Goal: Task Accomplishment & Management: Manage account settings

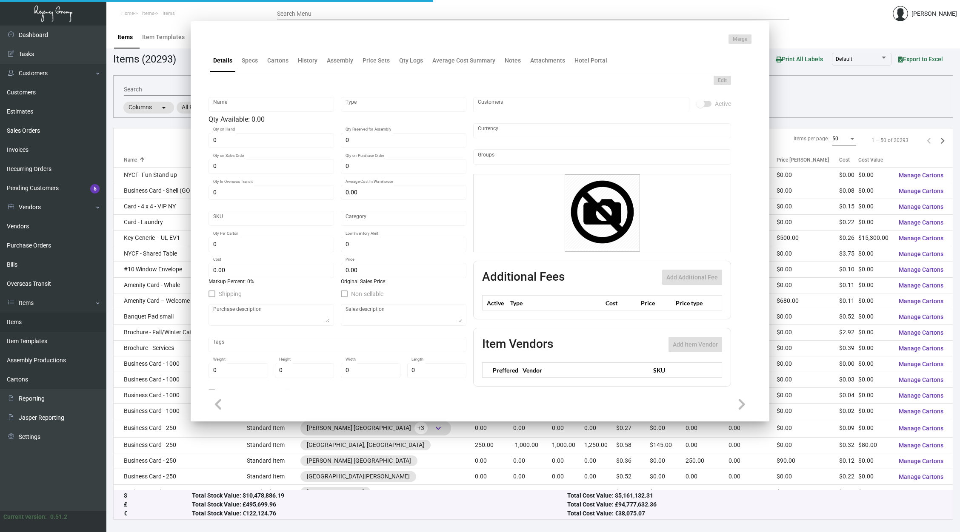
type input "Notecards"
type input "Inventory"
type input "500"
type input "$ 0.00"
type input "MRG-LC-Notecard-21-INV"
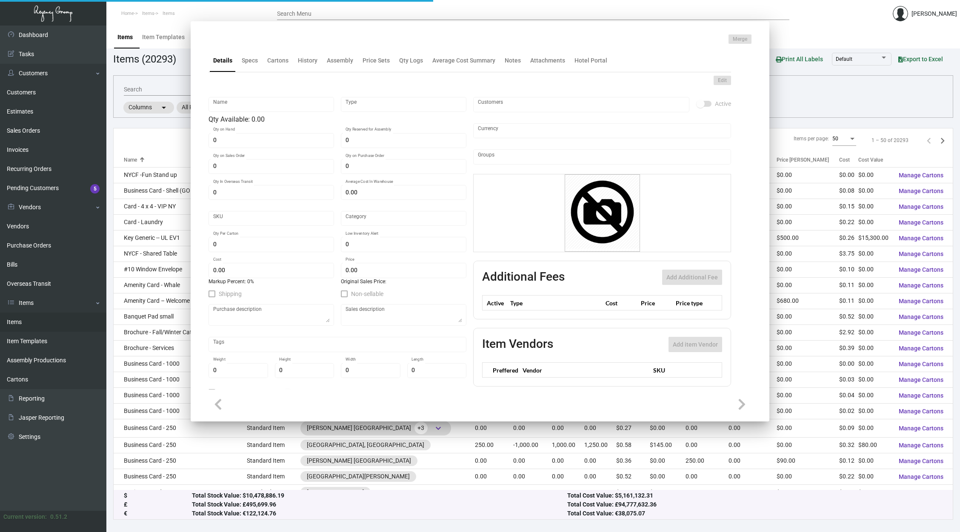
type input "Standard"
type input "500"
type input "$ 0.1216"
type input "$ 0.40"
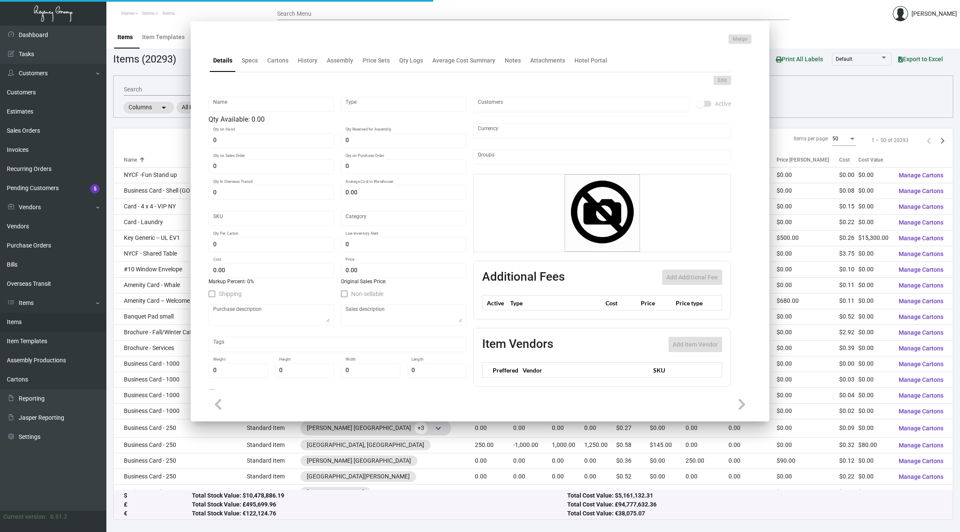
checkbox input "true"
type input "United States Dollar $"
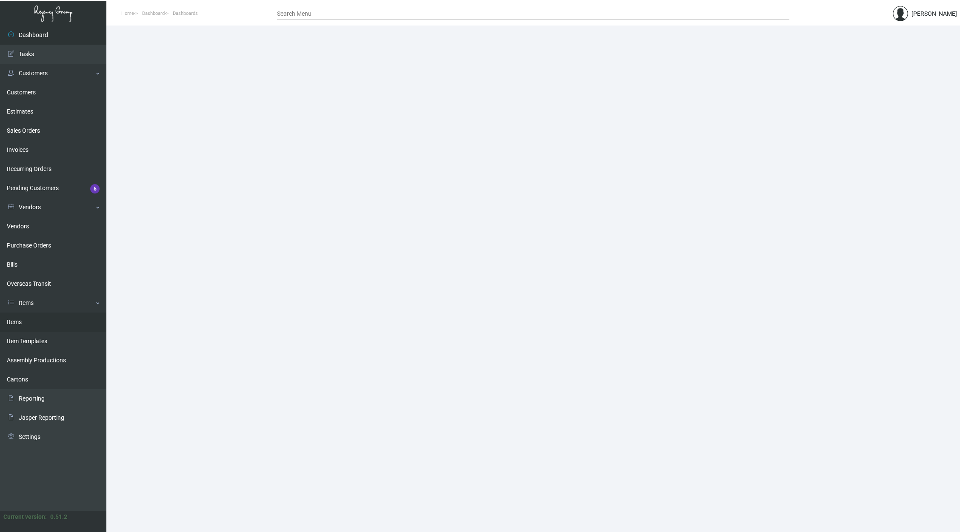
click at [71, 317] on link "Items" at bounding box center [53, 322] width 106 height 19
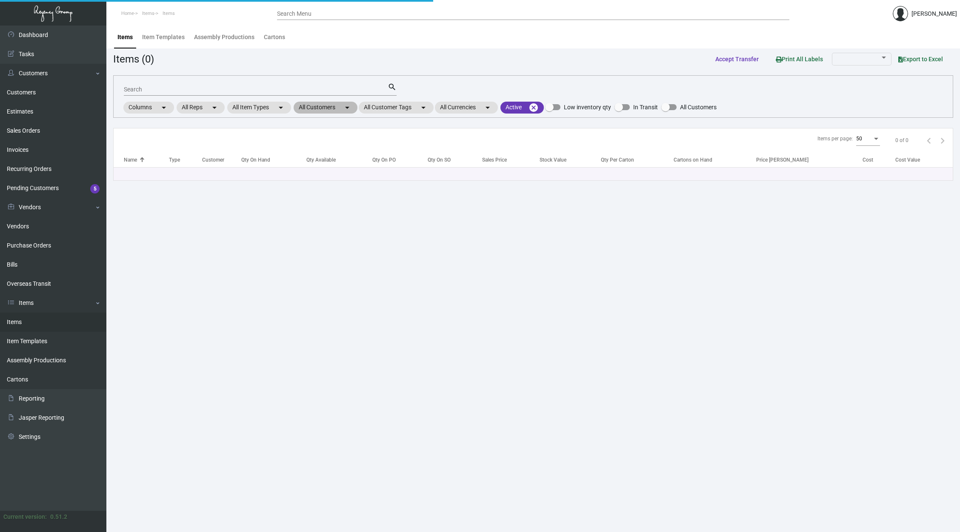
click at [310, 105] on mat-chip "All Customers arrow_drop_down" at bounding box center [326, 108] width 64 height 12
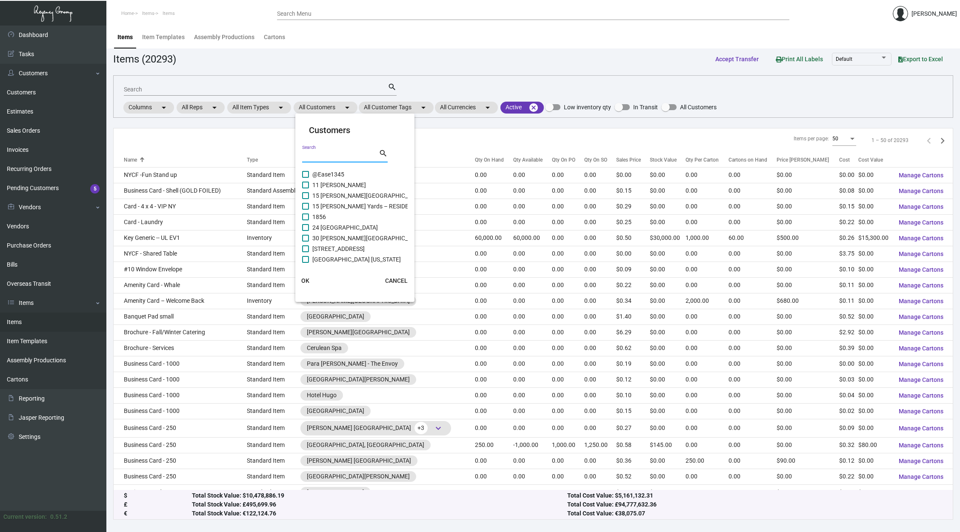
click at [327, 153] on input "Search" at bounding box center [340, 156] width 77 height 7
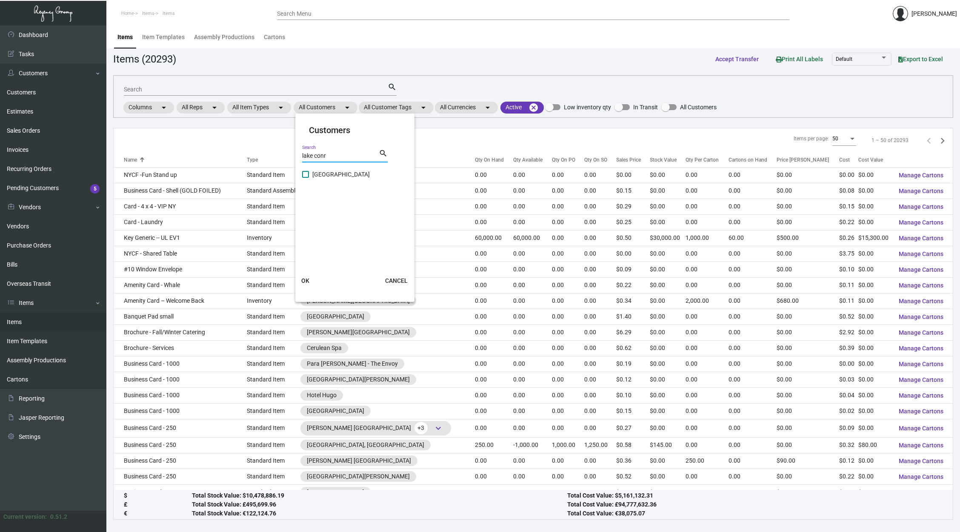
type input "lake conr"
click at [332, 176] on span "[GEOGRAPHIC_DATA]" at bounding box center [340, 174] width 57 height 10
click at [306, 178] on input "[GEOGRAPHIC_DATA]" at bounding box center [305, 178] width 0 height 0
checkbox input "true"
click at [305, 278] on span "OK" at bounding box center [305, 280] width 8 height 7
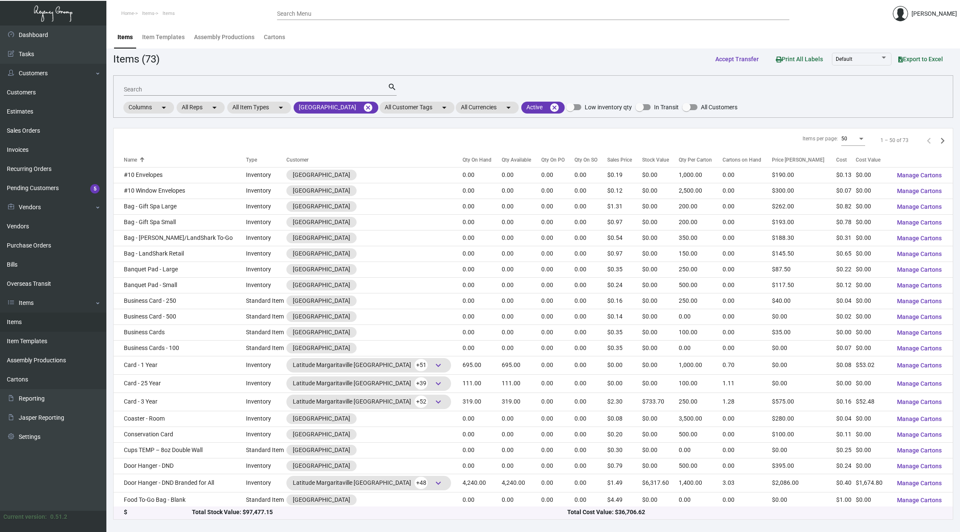
click at [269, 90] on input "Search" at bounding box center [256, 89] width 264 height 7
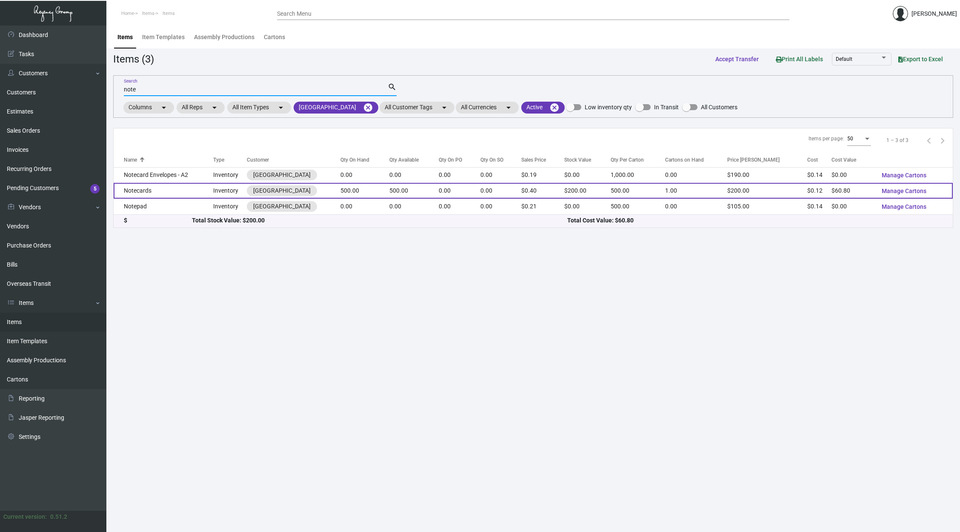
type input "note"
click at [389, 192] on td "500.00" at bounding box center [364, 191] width 49 height 16
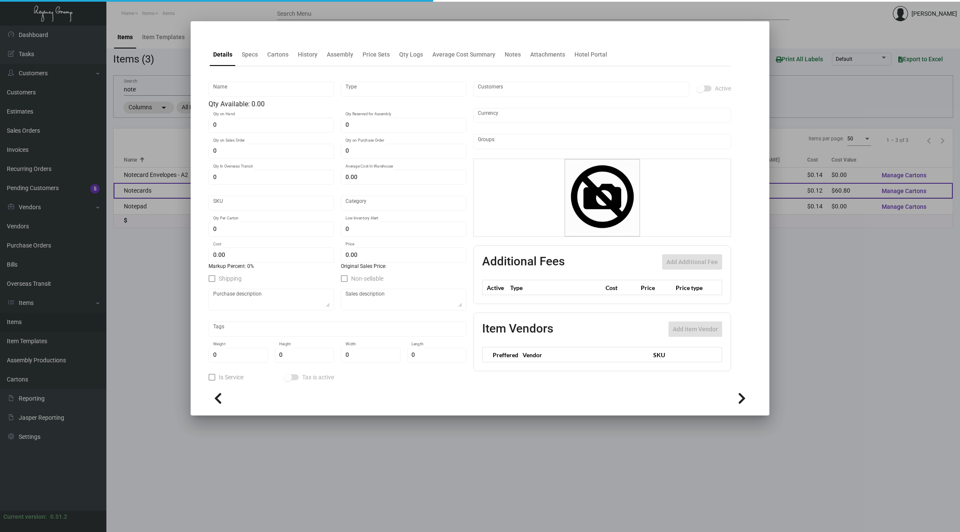
type input "Notecards"
type input "Inventory"
type input "500"
type input "$ 0.00"
type input "MRG-LC-Notecard-21-INV"
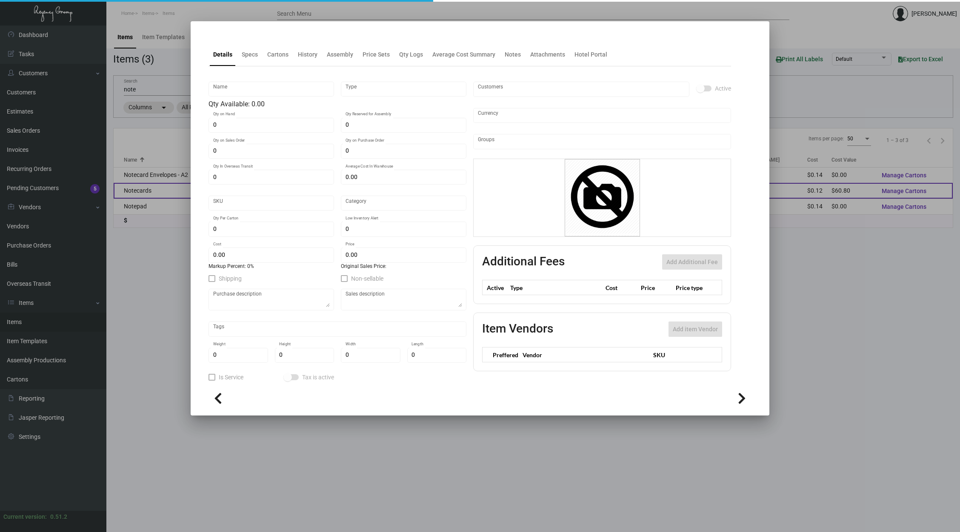
type input "Standard"
type input "500"
type input "$ 0.1216"
type input "$ 0.40"
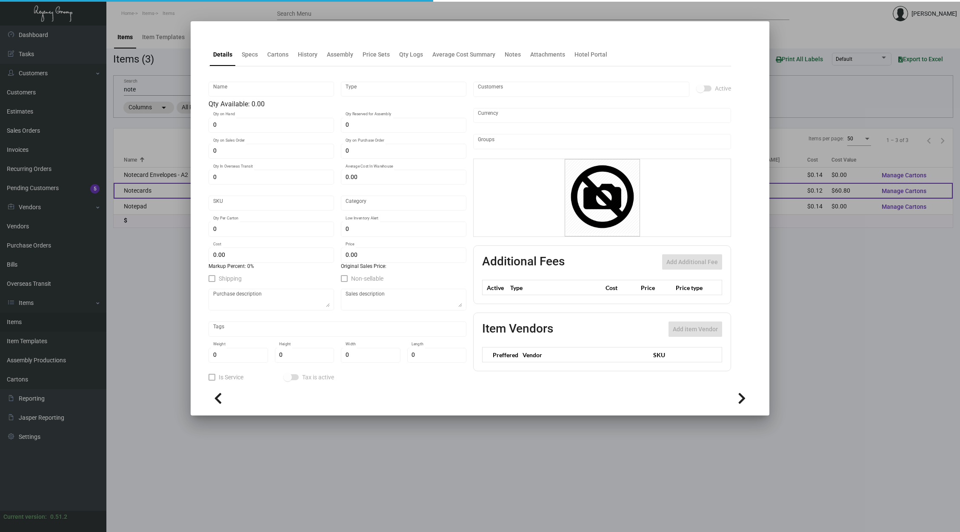
checkbox input "true"
type input "United States Dollar $"
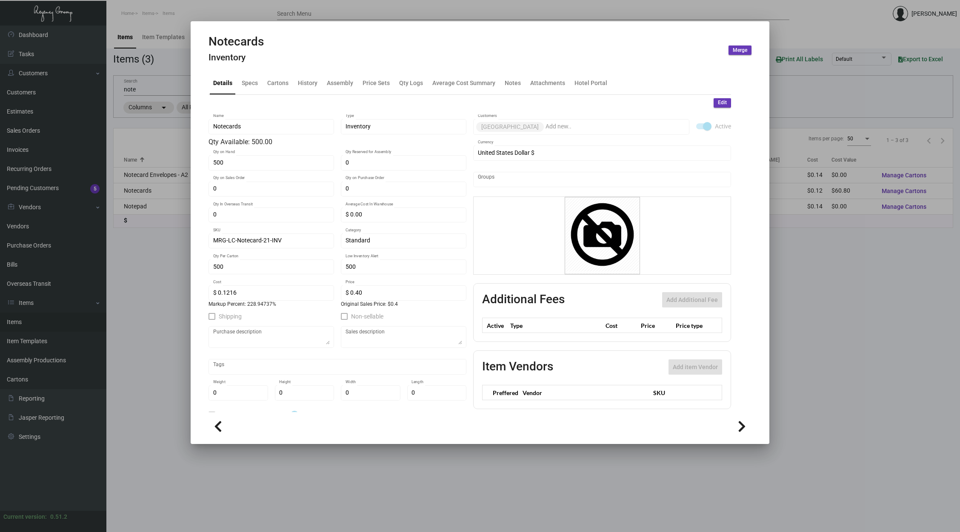
click at [154, 278] on div at bounding box center [480, 266] width 960 height 532
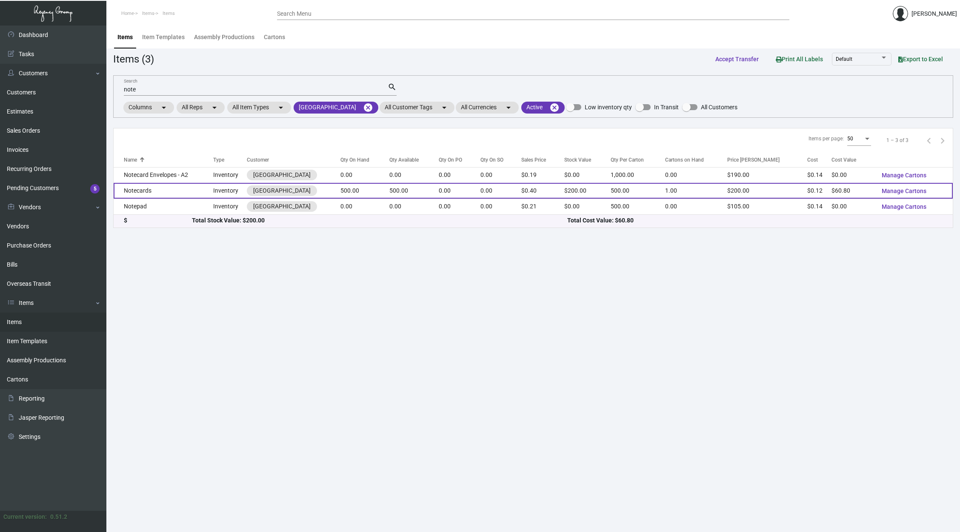
click at [513, 191] on td "0.00" at bounding box center [501, 191] width 41 height 16
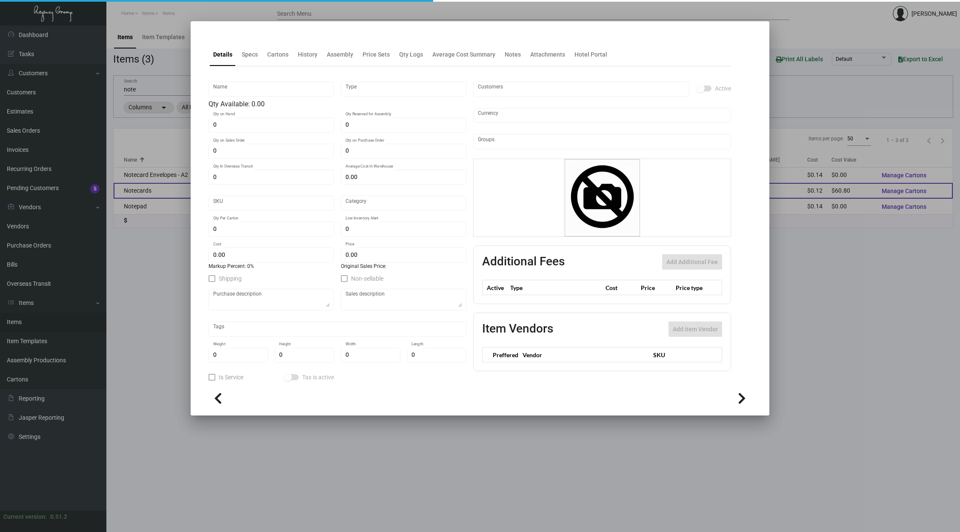
type input "Notecards"
type input "Inventory"
type input "500"
type input "$ 0.00"
type input "MRG-LC-Notecard-21-INV"
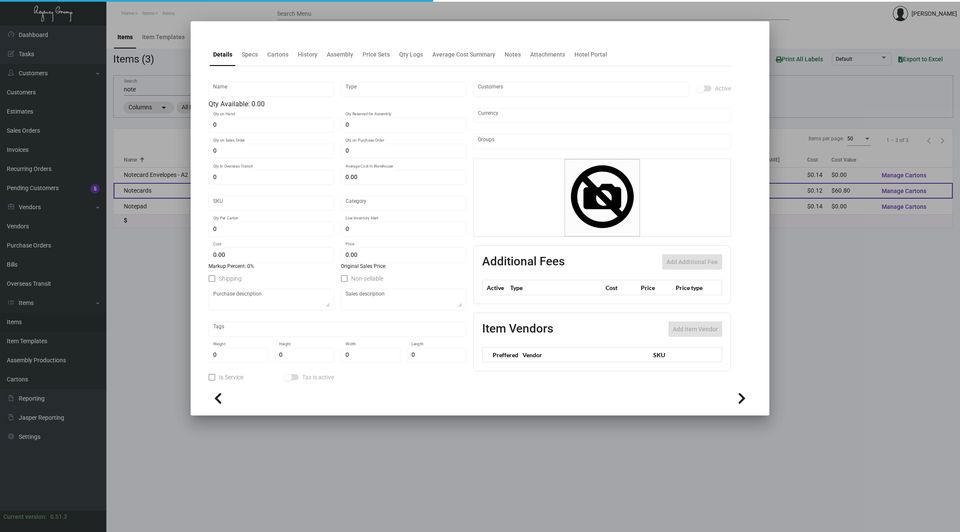
type input "Standard"
type input "500"
type input "$ 0.1216"
type input "$ 0.40"
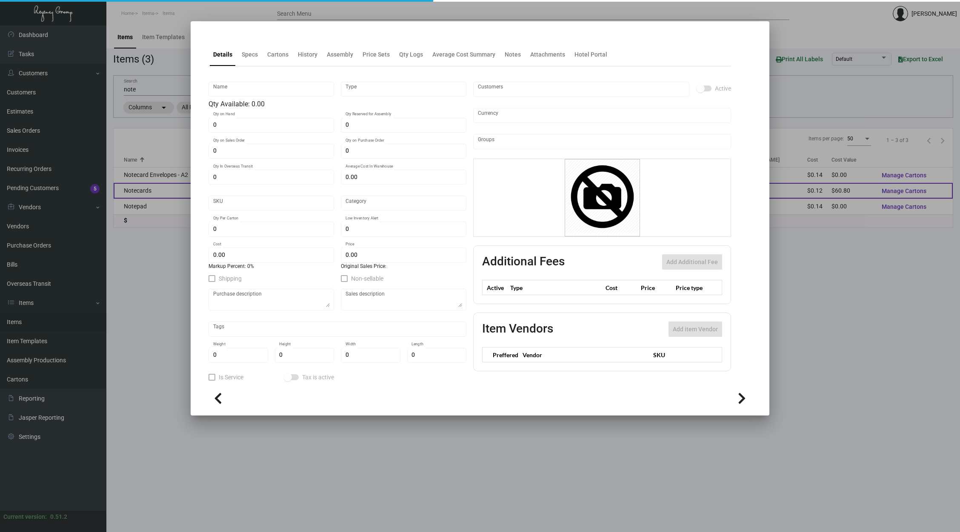
checkbox input "true"
type input "United States Dollar $"
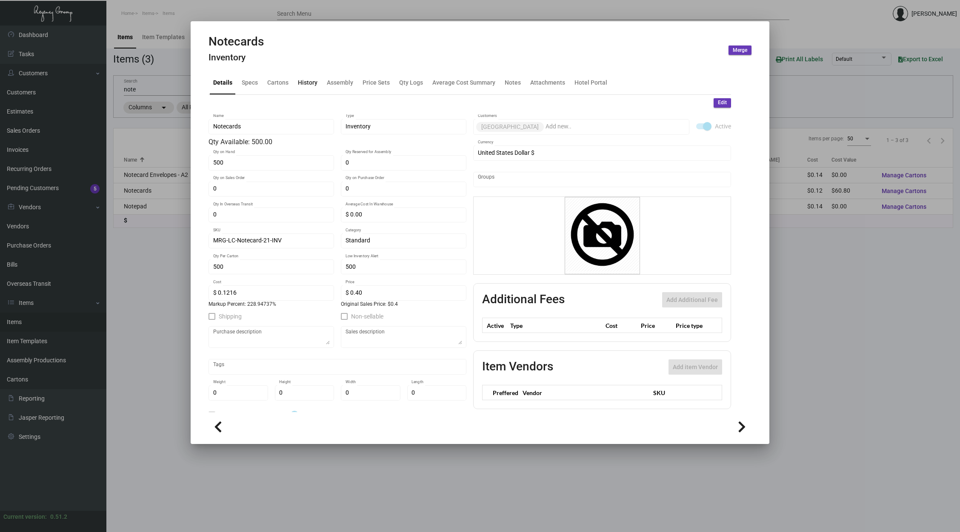
click at [308, 82] on div "History" at bounding box center [308, 82] width 20 height 9
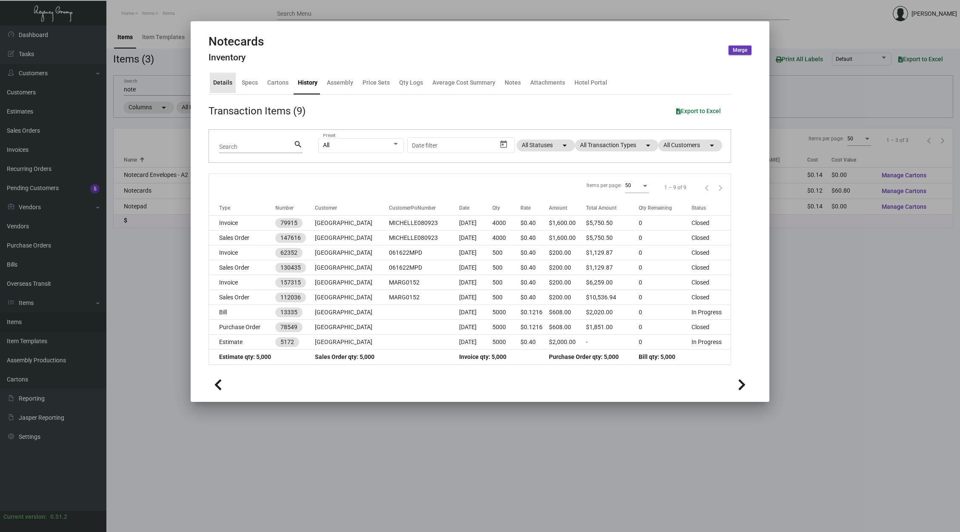
click at [232, 84] on div "Details" at bounding box center [222, 82] width 19 height 9
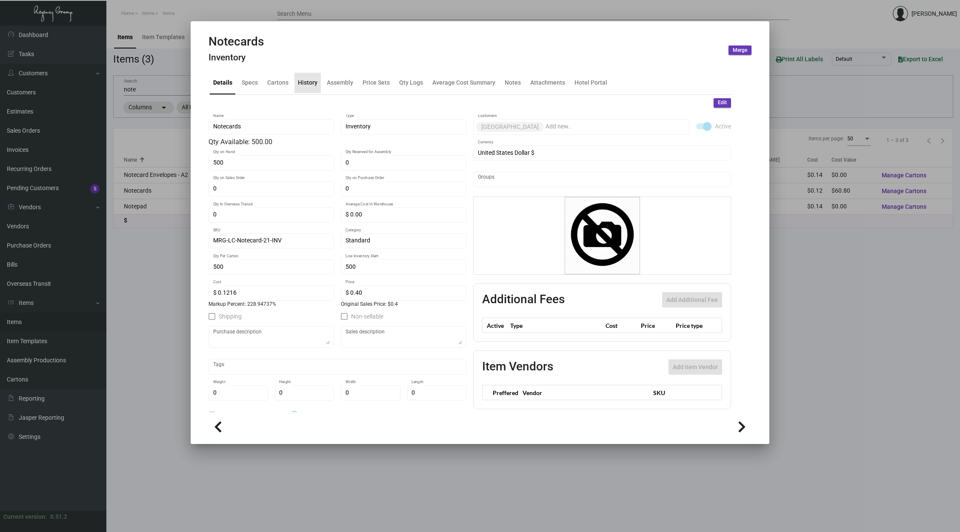
click at [305, 83] on div "History" at bounding box center [308, 82] width 20 height 9
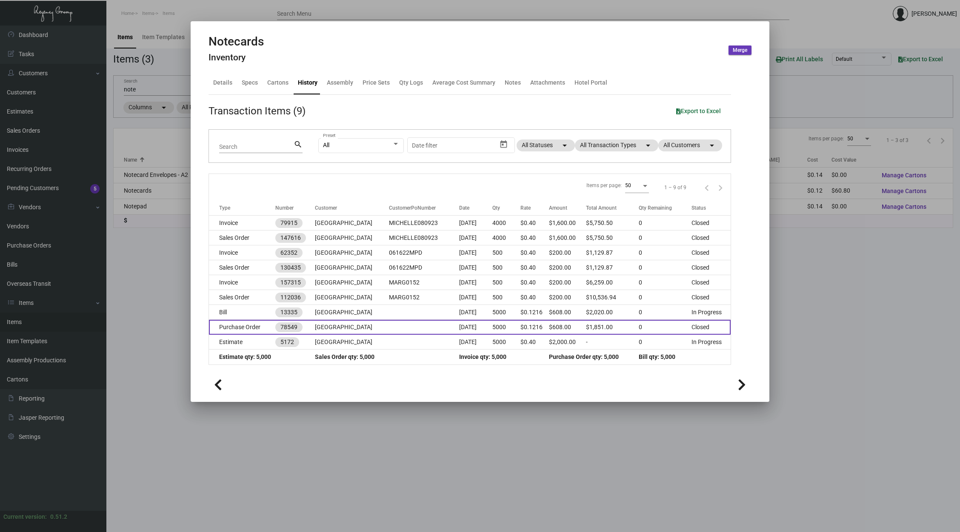
click at [385, 325] on td "[GEOGRAPHIC_DATA]" at bounding box center [352, 327] width 74 height 15
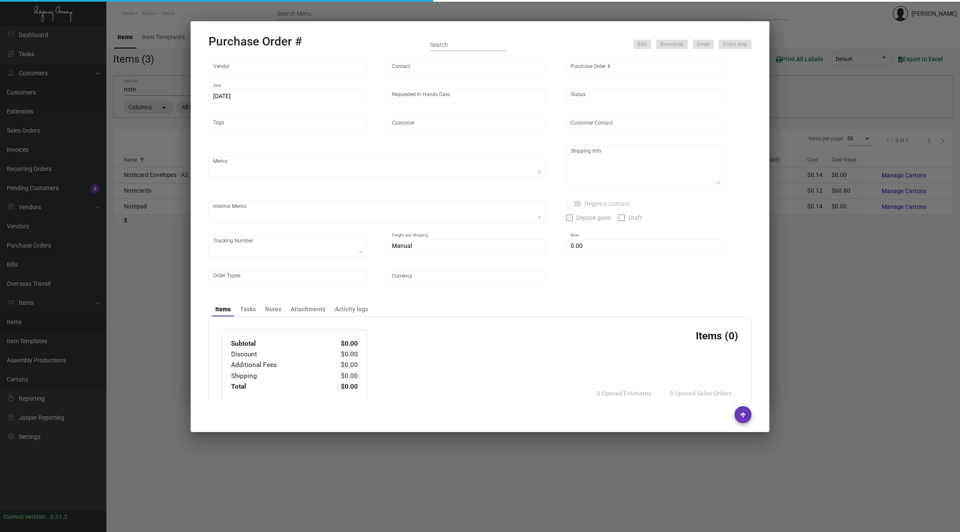
type input "Team Concept"
type input "[PERSON_NAME]"
type input "78549"
type input "[DATE]"
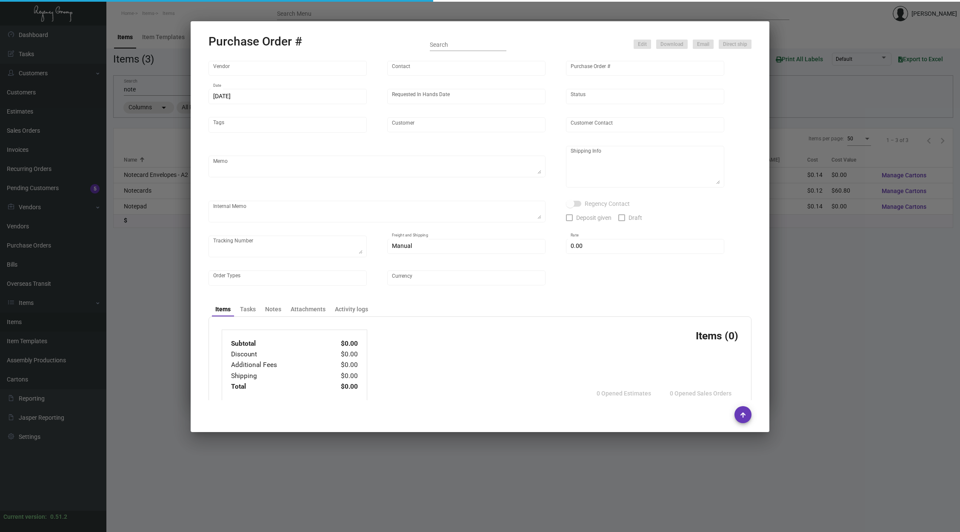
type input "[GEOGRAPHIC_DATA]"
type textarea "Regency Group [GEOGRAPHIC_DATA] [STREET_ADDRESS] Attn: [PERSON_NAME]"
type textarea "LTL PRO# 944521970"
type input "$ 0.00"
type input "United States Dollar $"
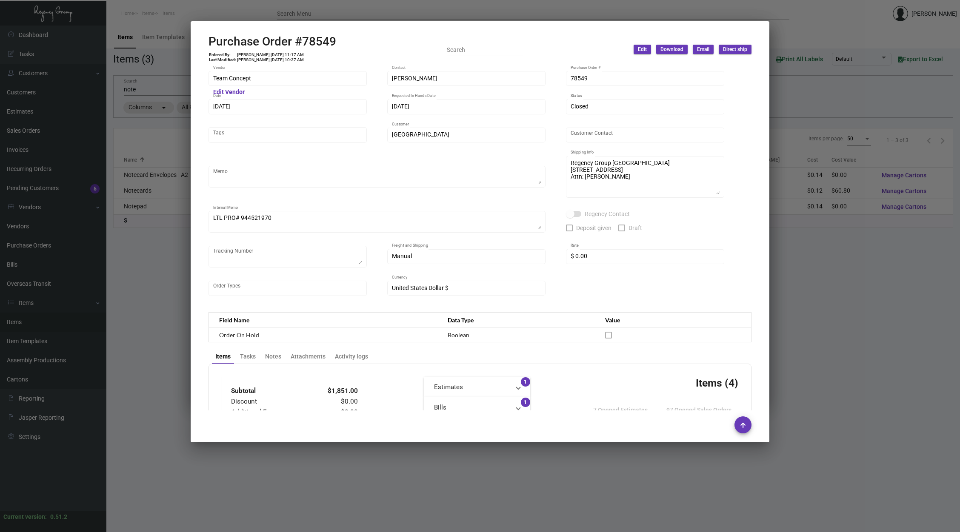
click at [162, 187] on div at bounding box center [480, 266] width 960 height 532
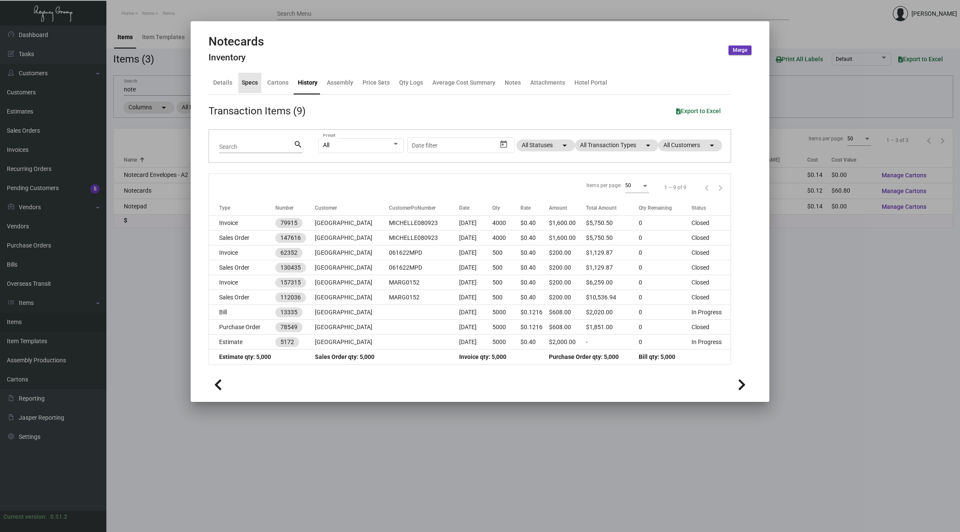
click at [253, 85] on div "Specs" at bounding box center [250, 82] width 16 height 9
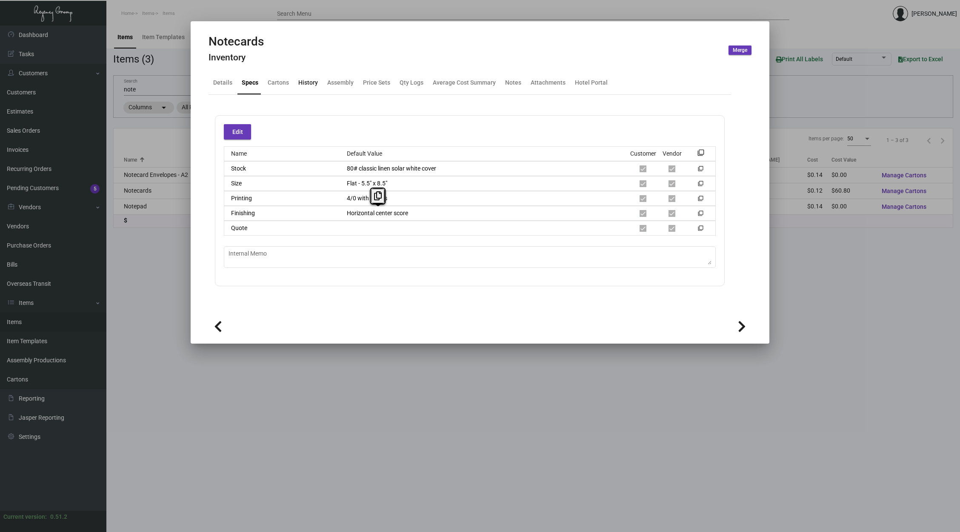
click at [308, 80] on div "History" at bounding box center [308, 82] width 20 height 9
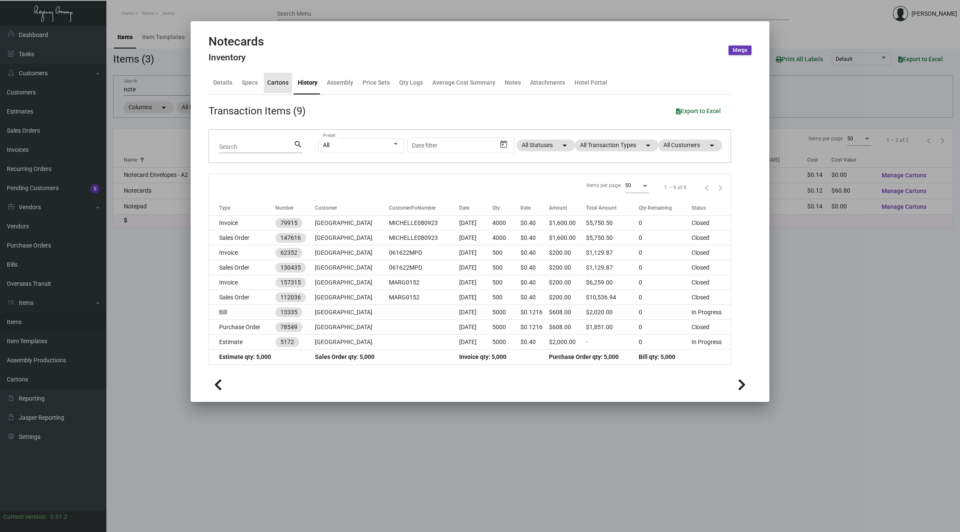
click at [274, 82] on div "Cartons" at bounding box center [277, 82] width 21 height 9
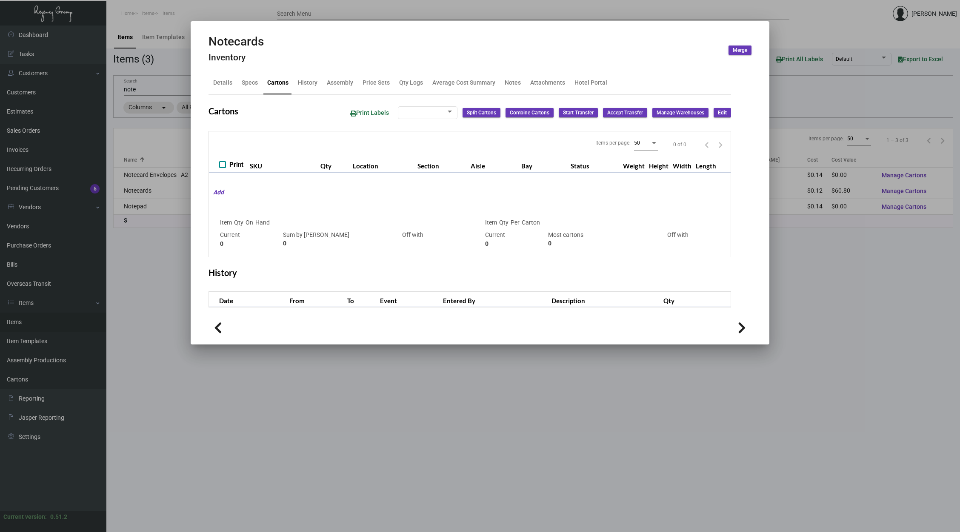
type input "500"
type input "0"
type input "500"
type input "2500"
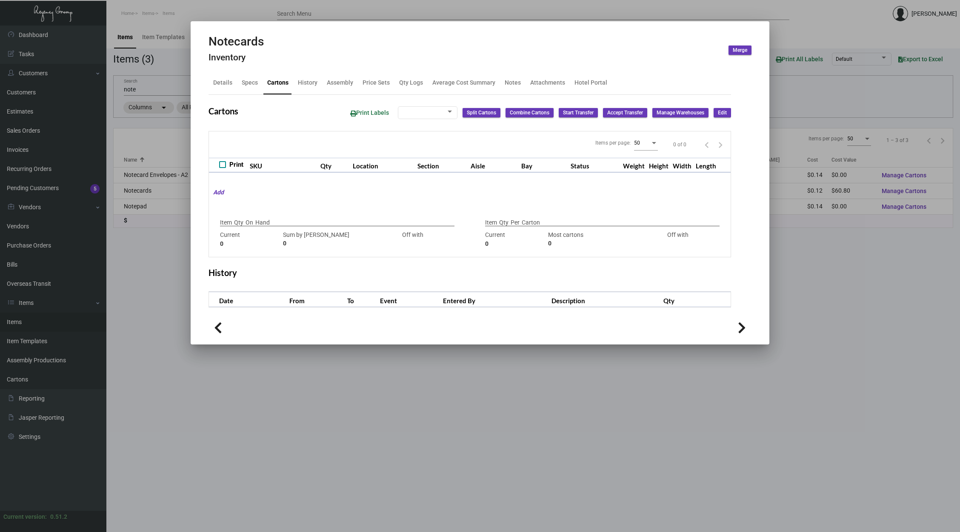
type input "-2000"
